Goal: Information Seeking & Learning: Learn about a topic

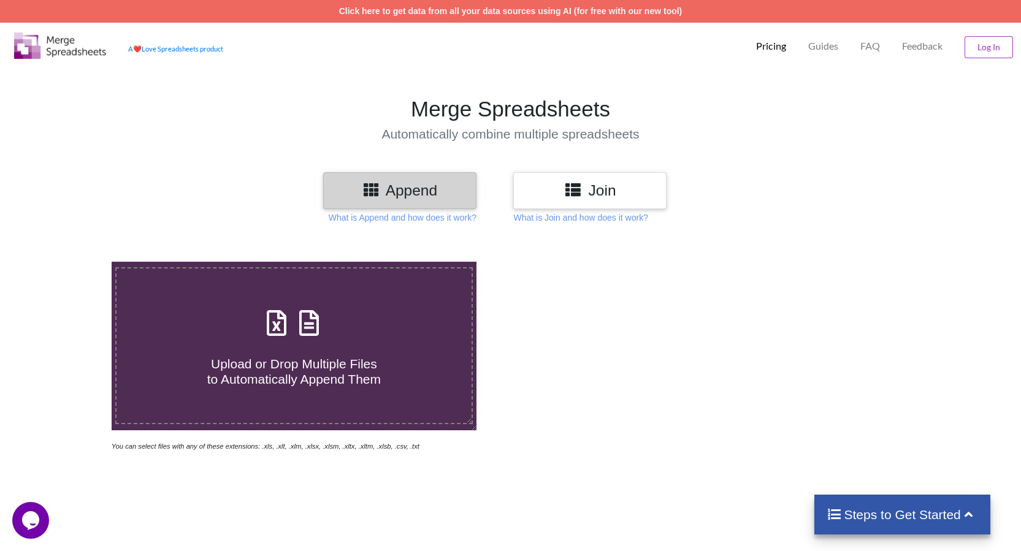
click at [582, 193] on icon at bounding box center [573, 189] width 18 height 15
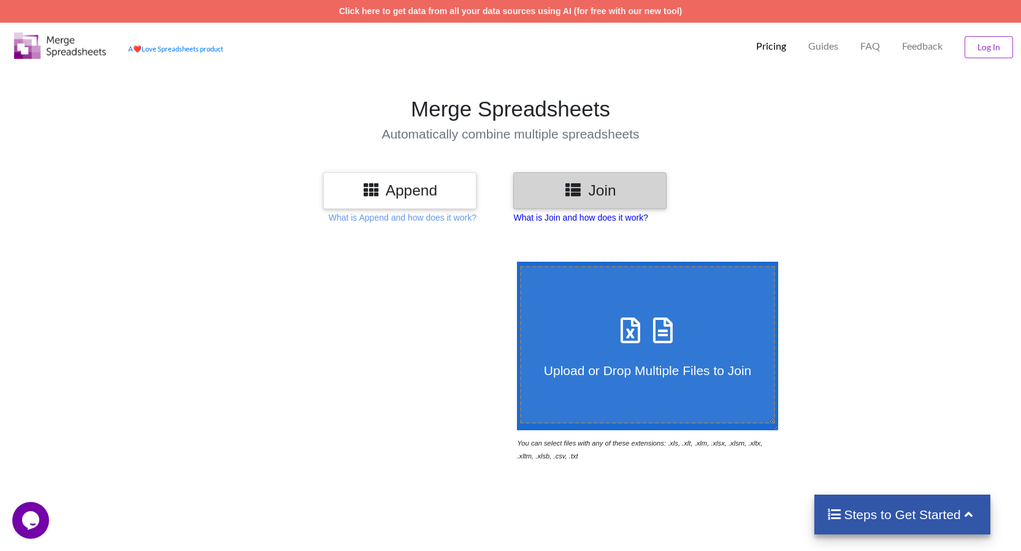
click at [477, 217] on p "What is Join and how does it work?" at bounding box center [403, 218] width 148 height 12
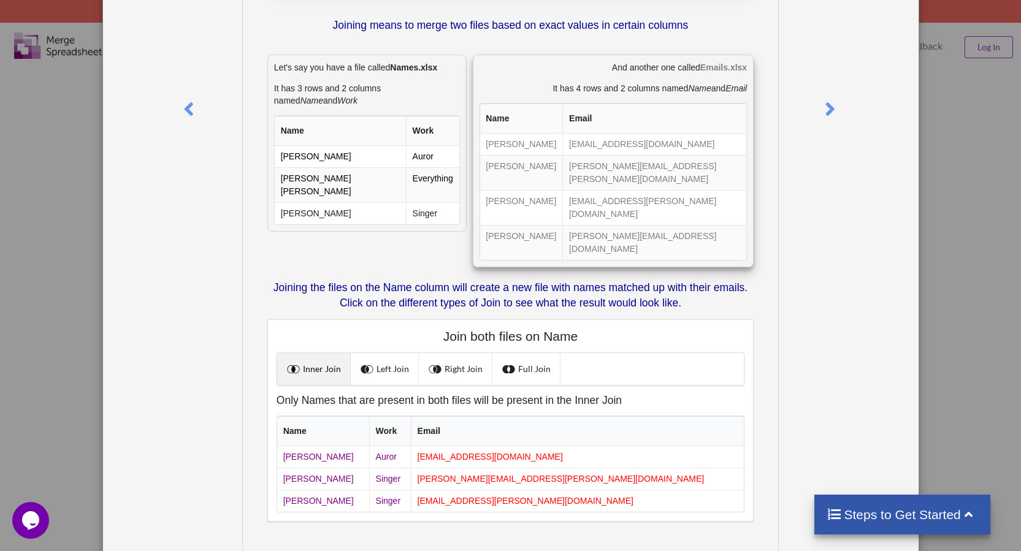
scroll to position [150, 0]
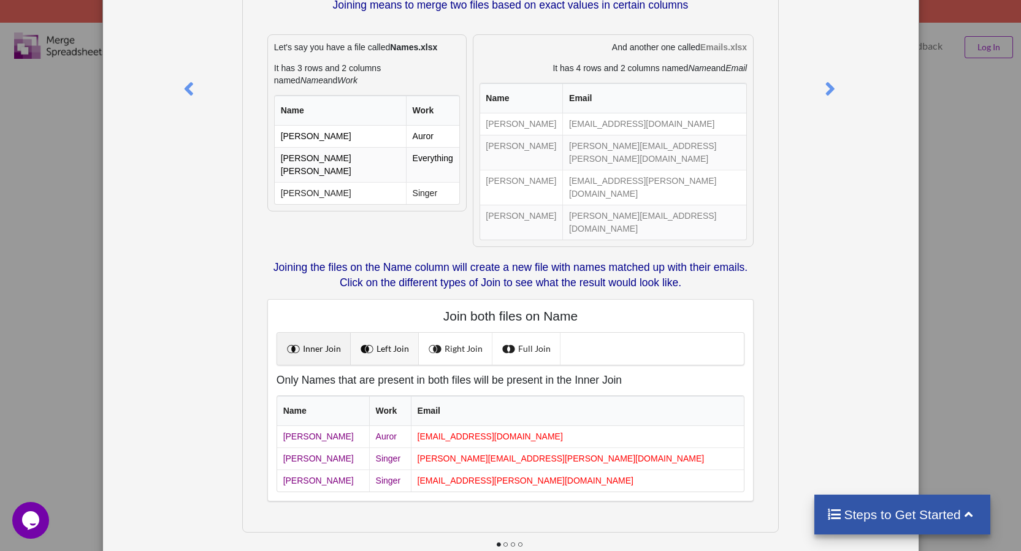
click at [394, 333] on link "Left Join" at bounding box center [385, 349] width 68 height 32
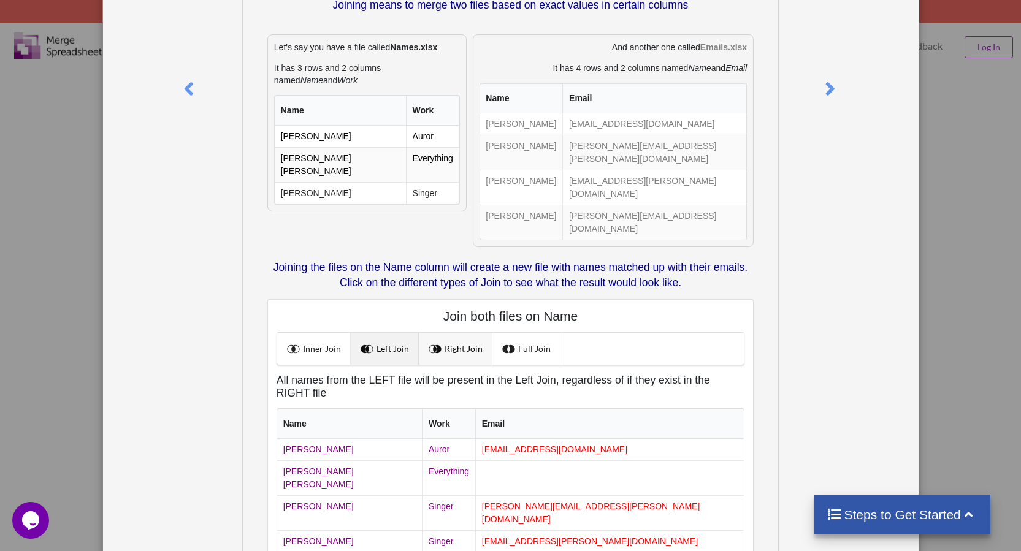
click at [445, 333] on link "Right Join" at bounding box center [456, 349] width 74 height 32
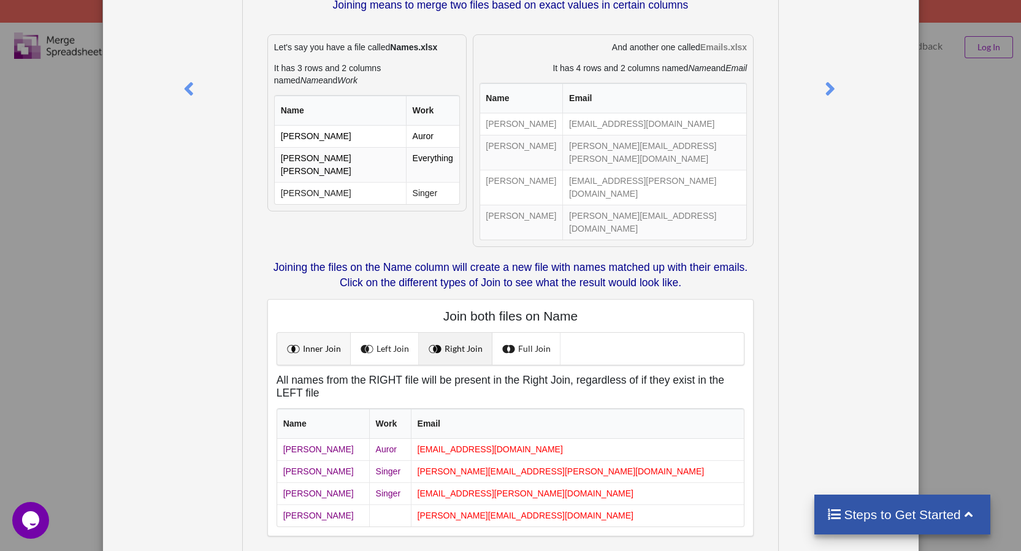
click at [317, 333] on link "Inner Join" at bounding box center [314, 349] width 74 height 32
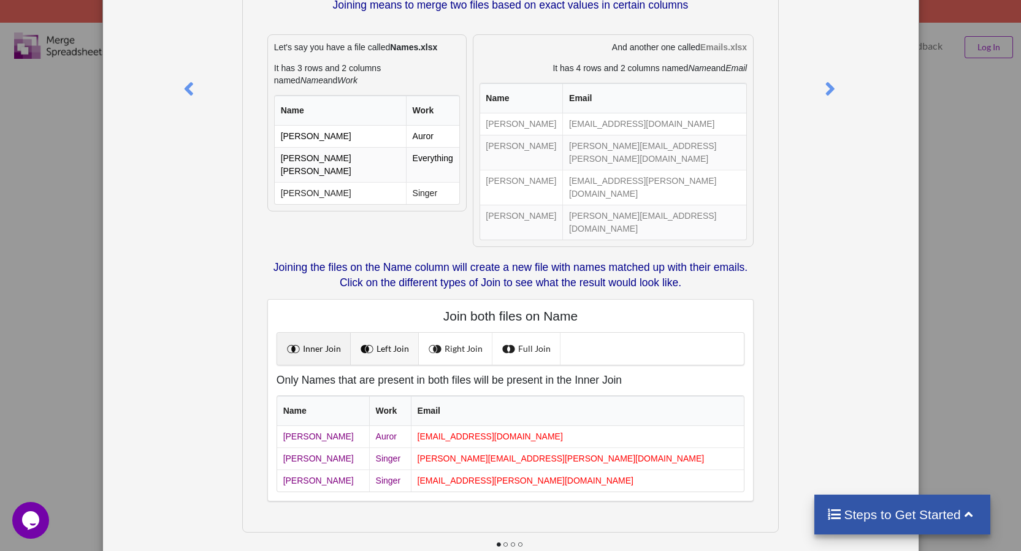
click at [389, 333] on link "Left Join" at bounding box center [385, 349] width 68 height 32
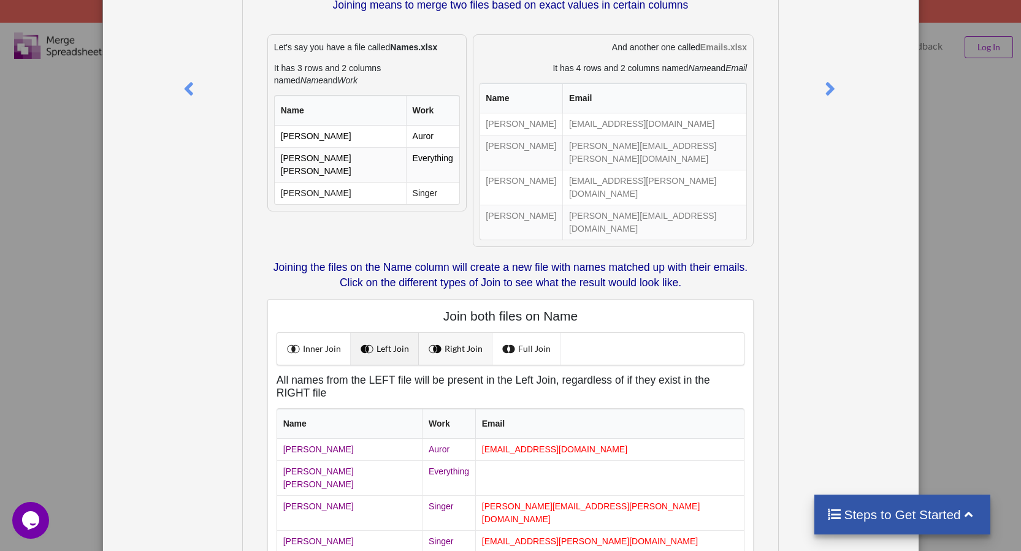
click at [452, 333] on link "Right Join" at bounding box center [456, 349] width 74 height 32
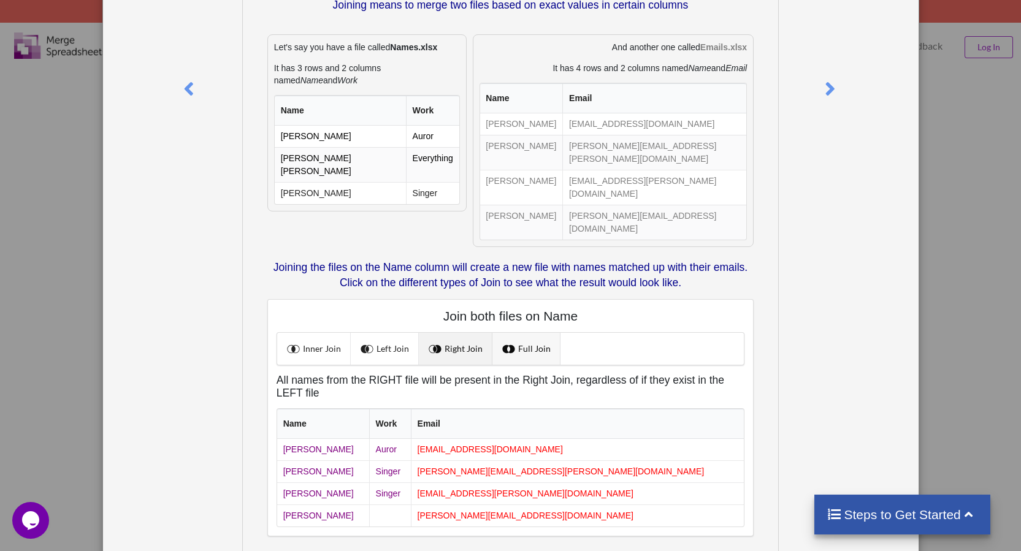
click at [519, 333] on link "Full Join" at bounding box center [527, 349] width 68 height 32
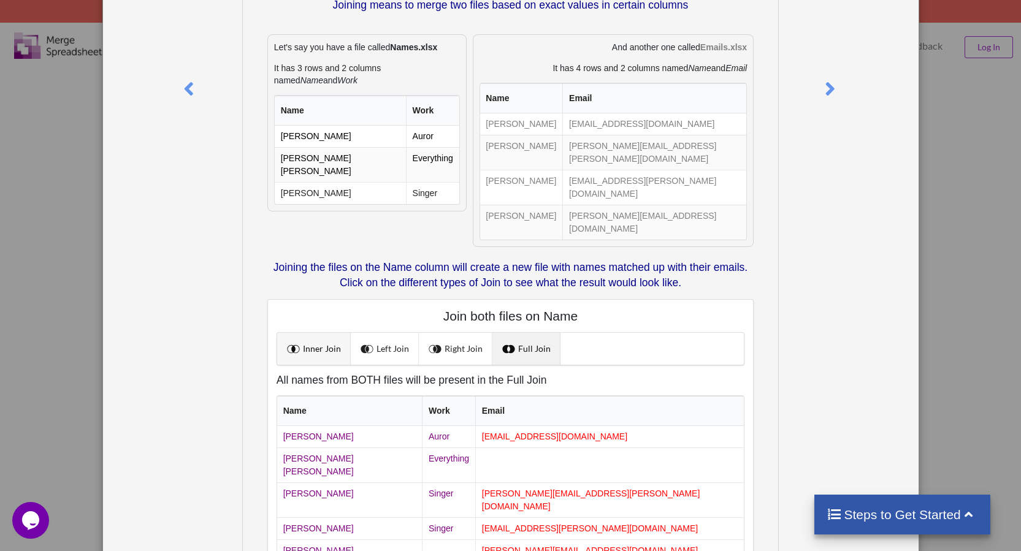
click at [341, 333] on link "Inner Join" at bounding box center [314, 349] width 74 height 32
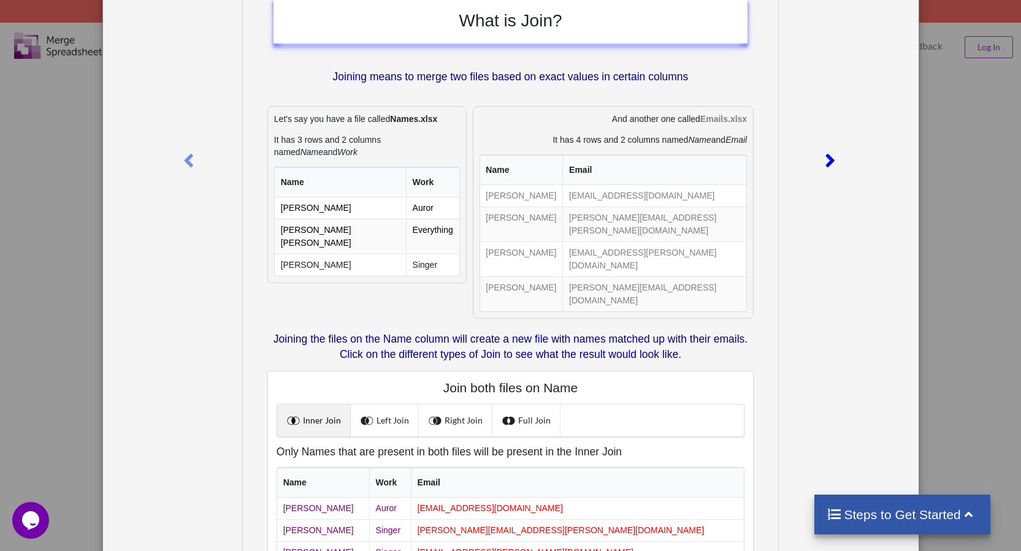
scroll to position [0, 0]
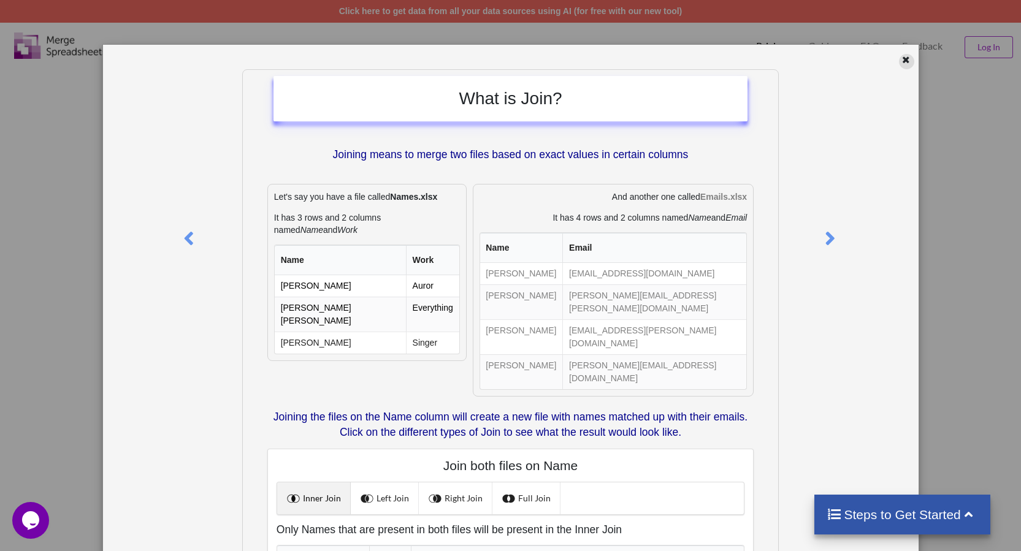
click at [901, 63] on icon at bounding box center [906, 58] width 10 height 9
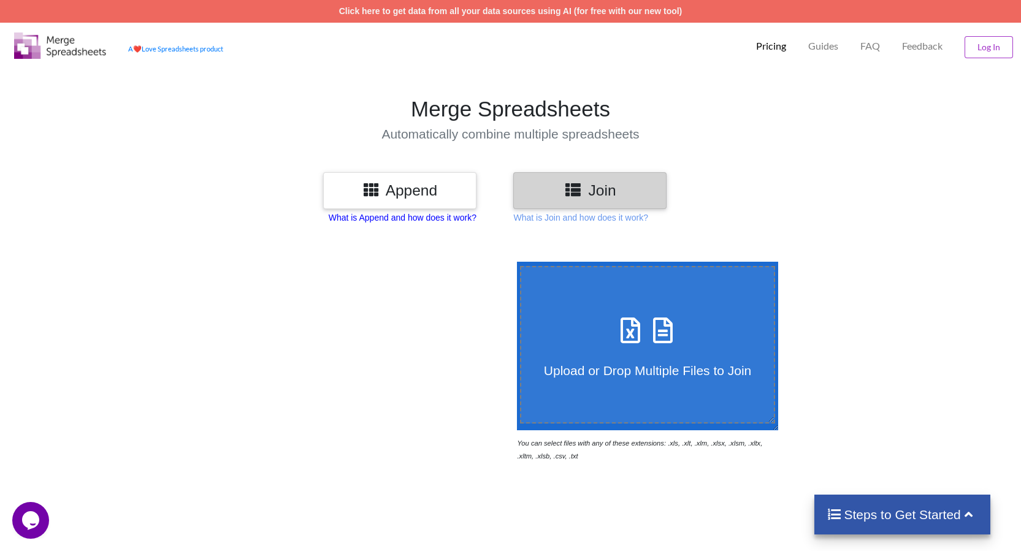
click at [389, 221] on p "What is Append and how does it work?" at bounding box center [403, 218] width 148 height 12
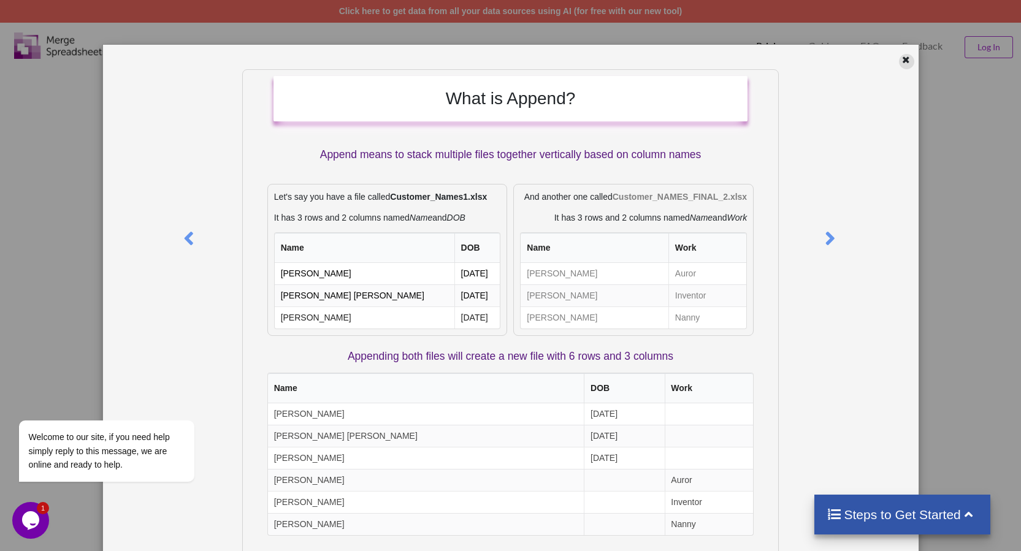
click at [901, 56] on icon at bounding box center [906, 58] width 10 height 9
